Goal: Check status: Check status

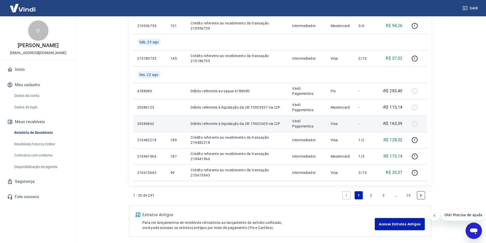
scroll to position [306, 0]
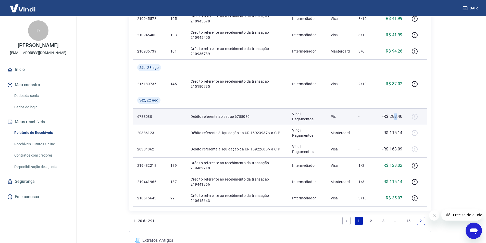
click at [396, 118] on p "-R$ 283,40" at bounding box center [393, 117] width 20 height 6
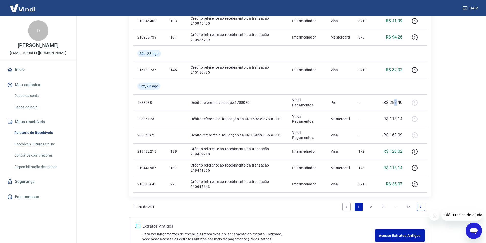
scroll to position [353, 0]
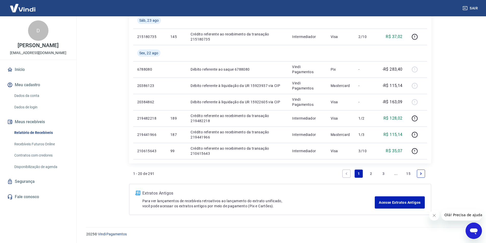
click at [371, 173] on link "2" at bounding box center [371, 174] width 8 height 8
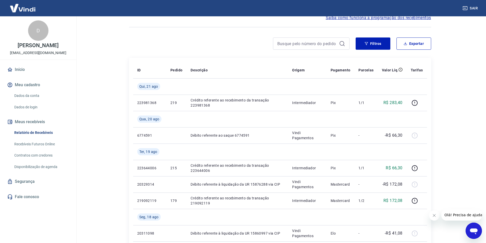
scroll to position [20, 0]
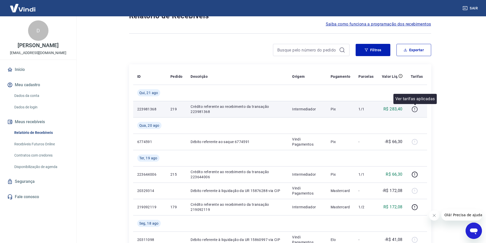
click at [415, 109] on icon "button" at bounding box center [415, 109] width 6 height 6
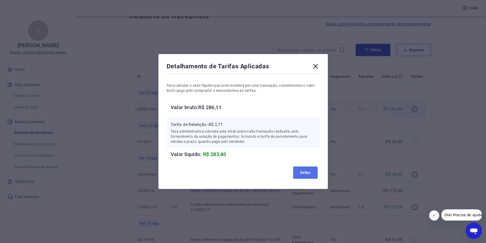
click at [313, 173] on button "Voltar" at bounding box center [305, 173] width 24 height 12
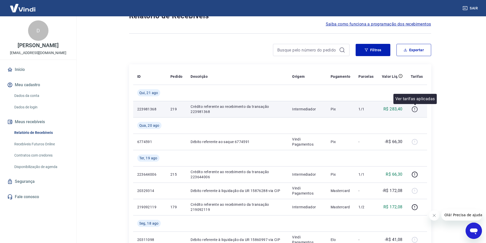
click at [416, 108] on icon "button" at bounding box center [415, 109] width 6 height 6
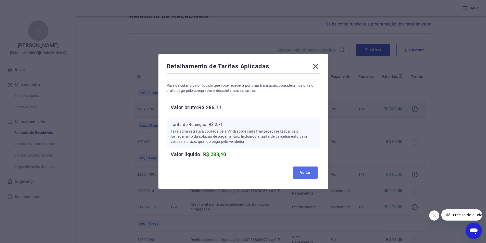
click at [305, 171] on button "Voltar" at bounding box center [305, 173] width 24 height 12
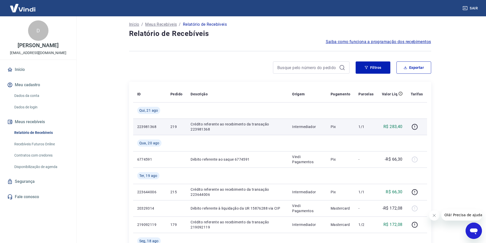
scroll to position [0, 0]
